Goal: Task Accomplishment & Management: Manage account settings

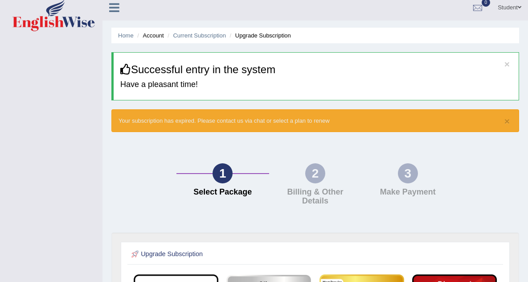
click at [502, 9] on link "Student" at bounding box center [509, 6] width 37 height 23
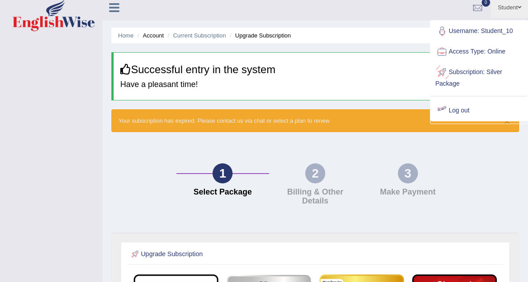
click at [341, 136] on div "Home Account Current Subscription Upgrade Subscription × Successful entry in th…" at bounding box center [314, 246] width 425 height 503
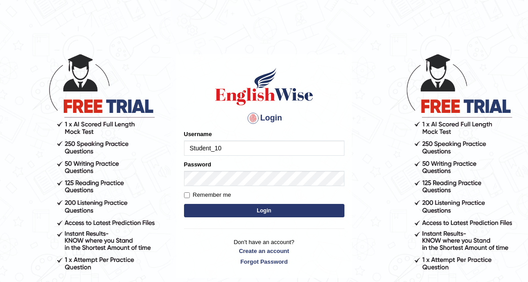
type input "Student_10"
click at [242, 211] on button "Login" at bounding box center [264, 210] width 160 height 13
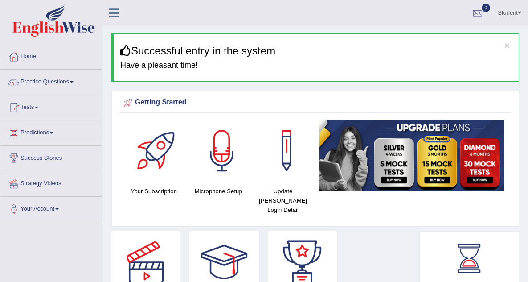
click at [519, 15] on span at bounding box center [520, 13] width 4 height 6
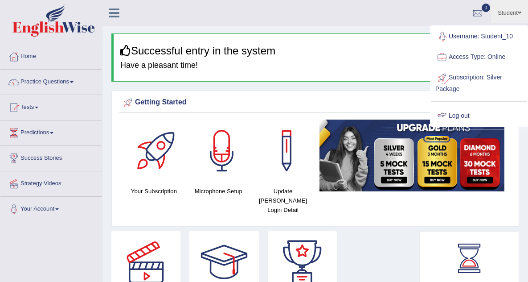
click at [465, 113] on link "Log out" at bounding box center [479, 116] width 96 height 20
